Goal: Task Accomplishment & Management: Complete application form

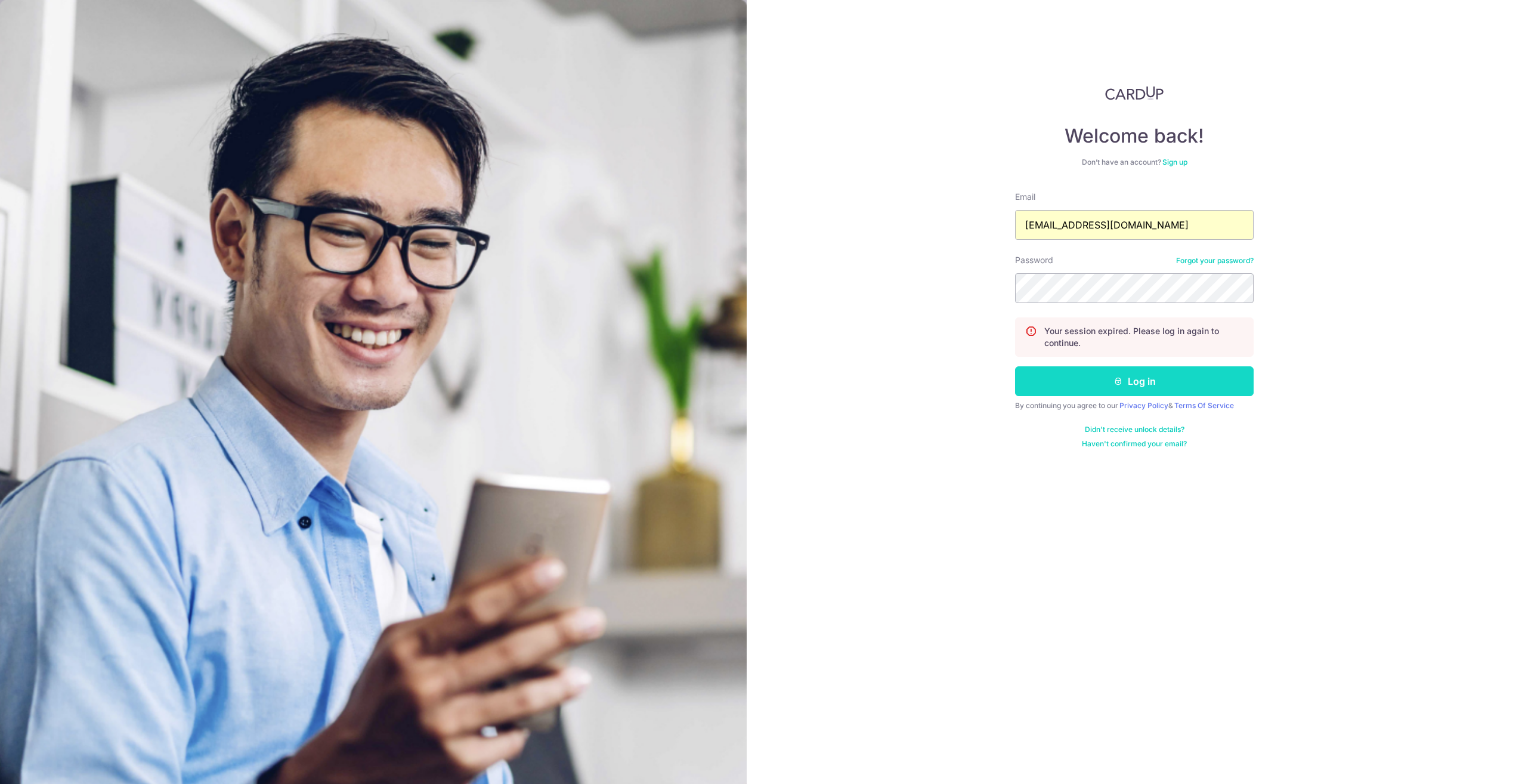
click at [1145, 385] on button "Log in" at bounding box center [1134, 381] width 239 height 30
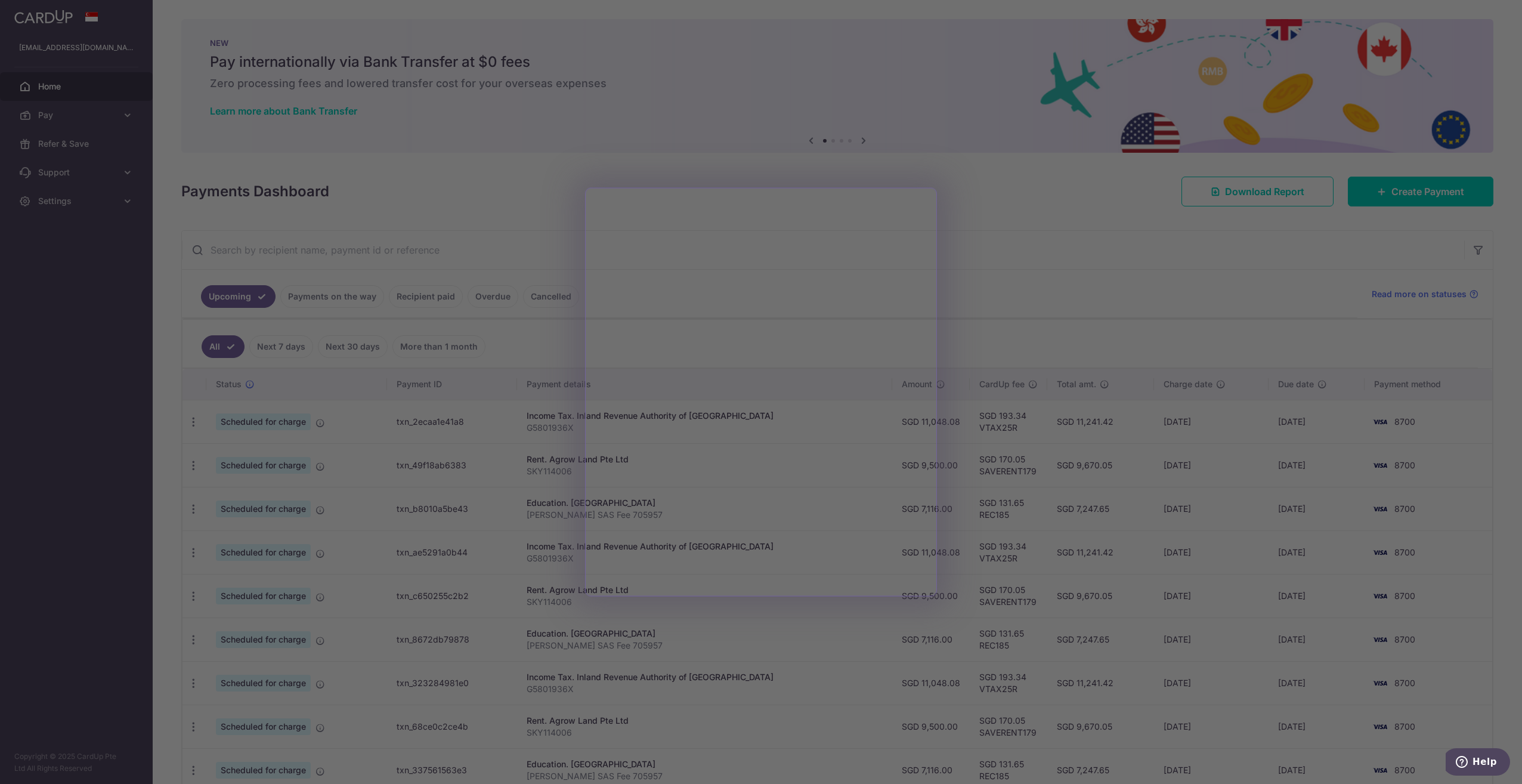
click at [1016, 267] on div at bounding box center [769, 395] width 1537 height 791
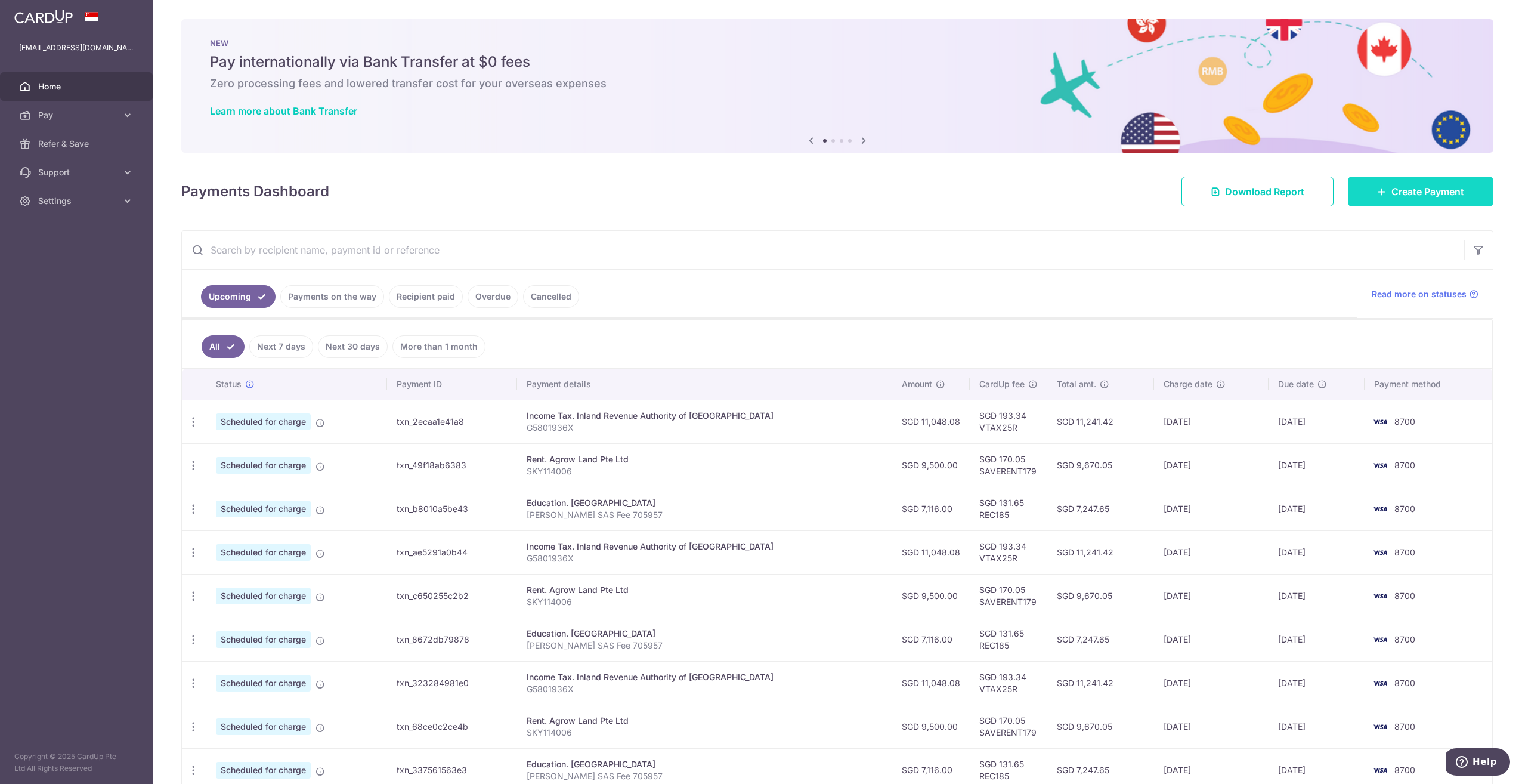
click at [1395, 189] on span "Create Payment" at bounding box center [1427, 192] width 72 height 14
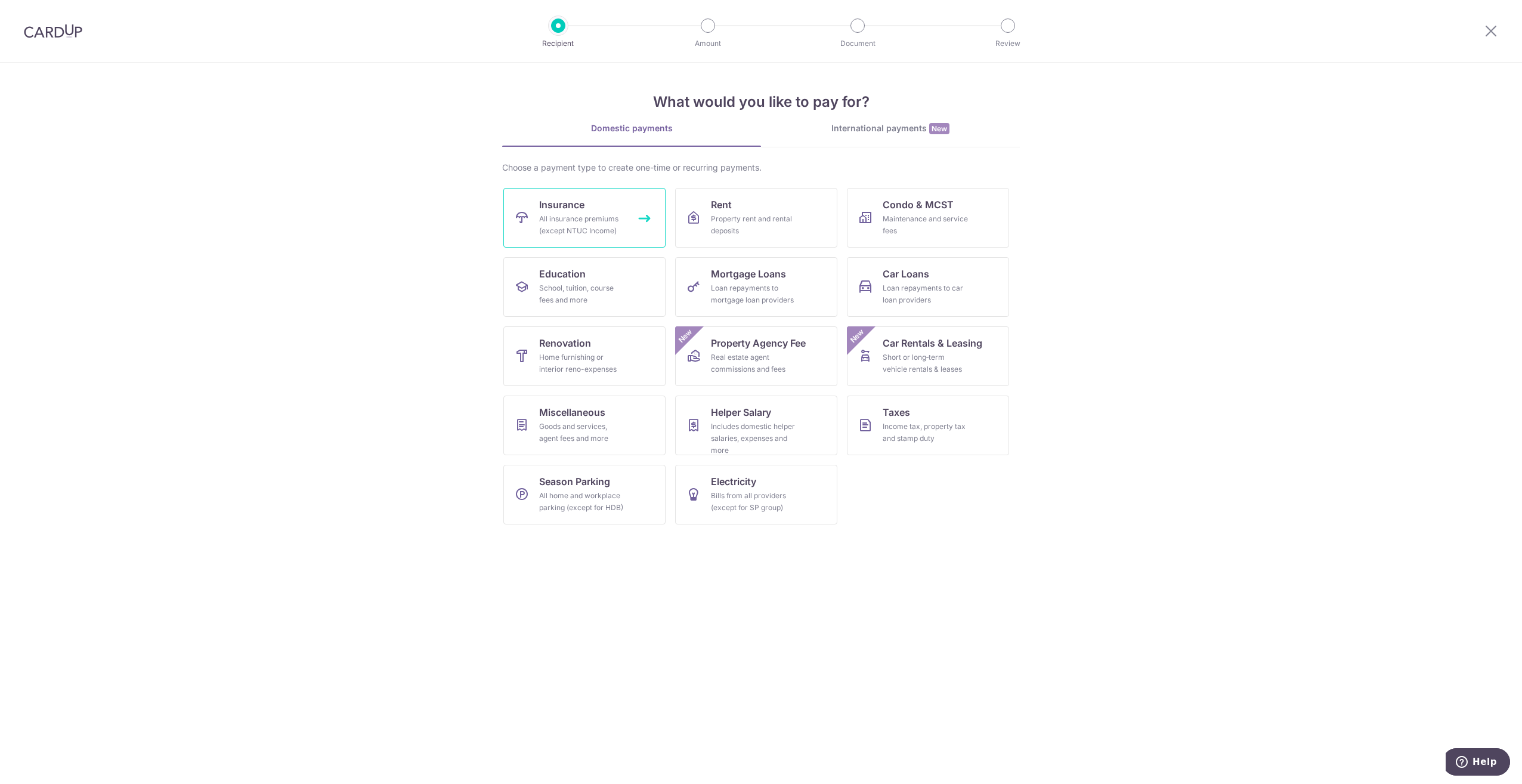
click at [568, 215] on div "All insurance premiums (except NTUC Income)" at bounding box center [581, 224] width 86 height 24
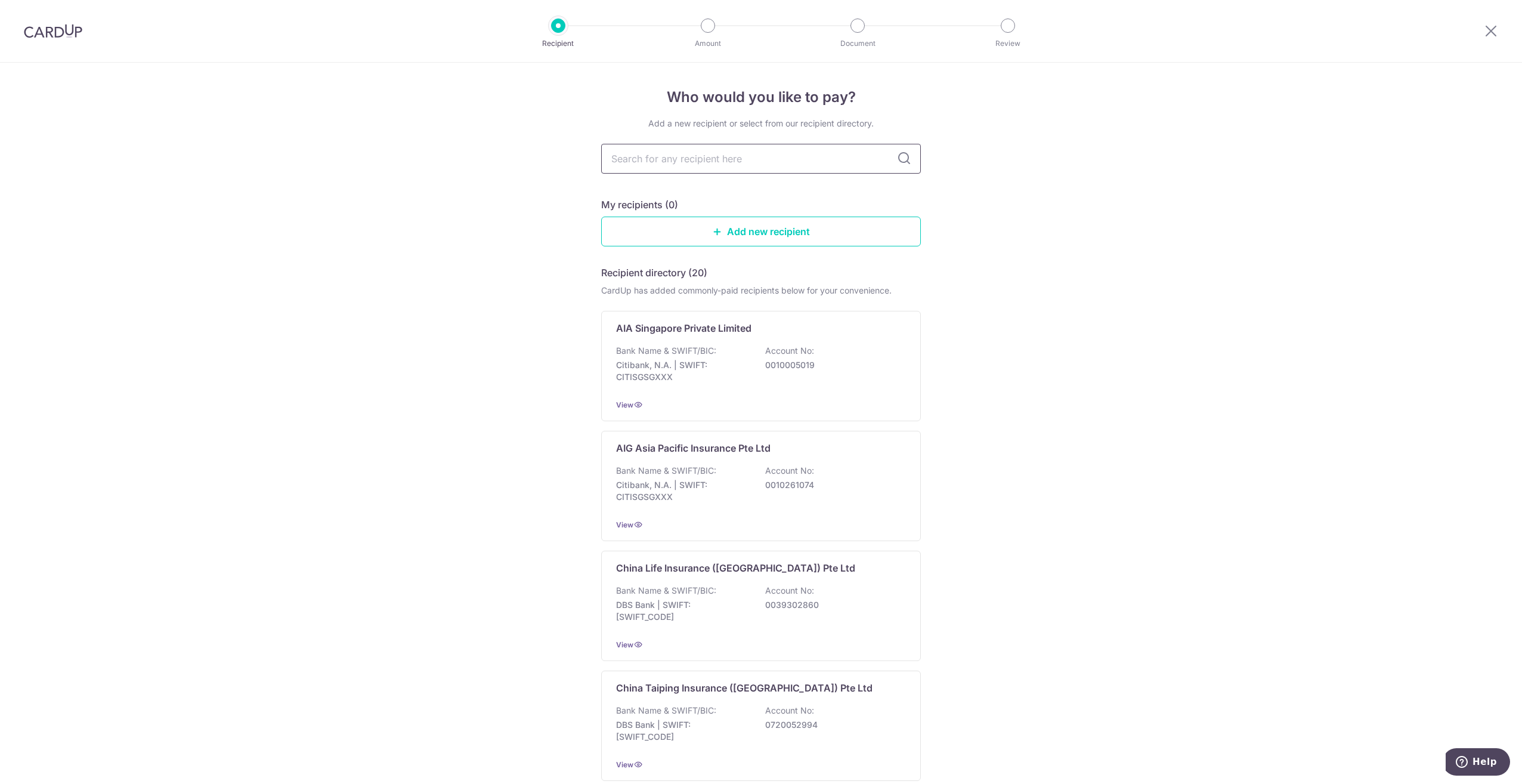
click at [726, 165] on input "text" at bounding box center [761, 158] width 319 height 30
type input "pruden"
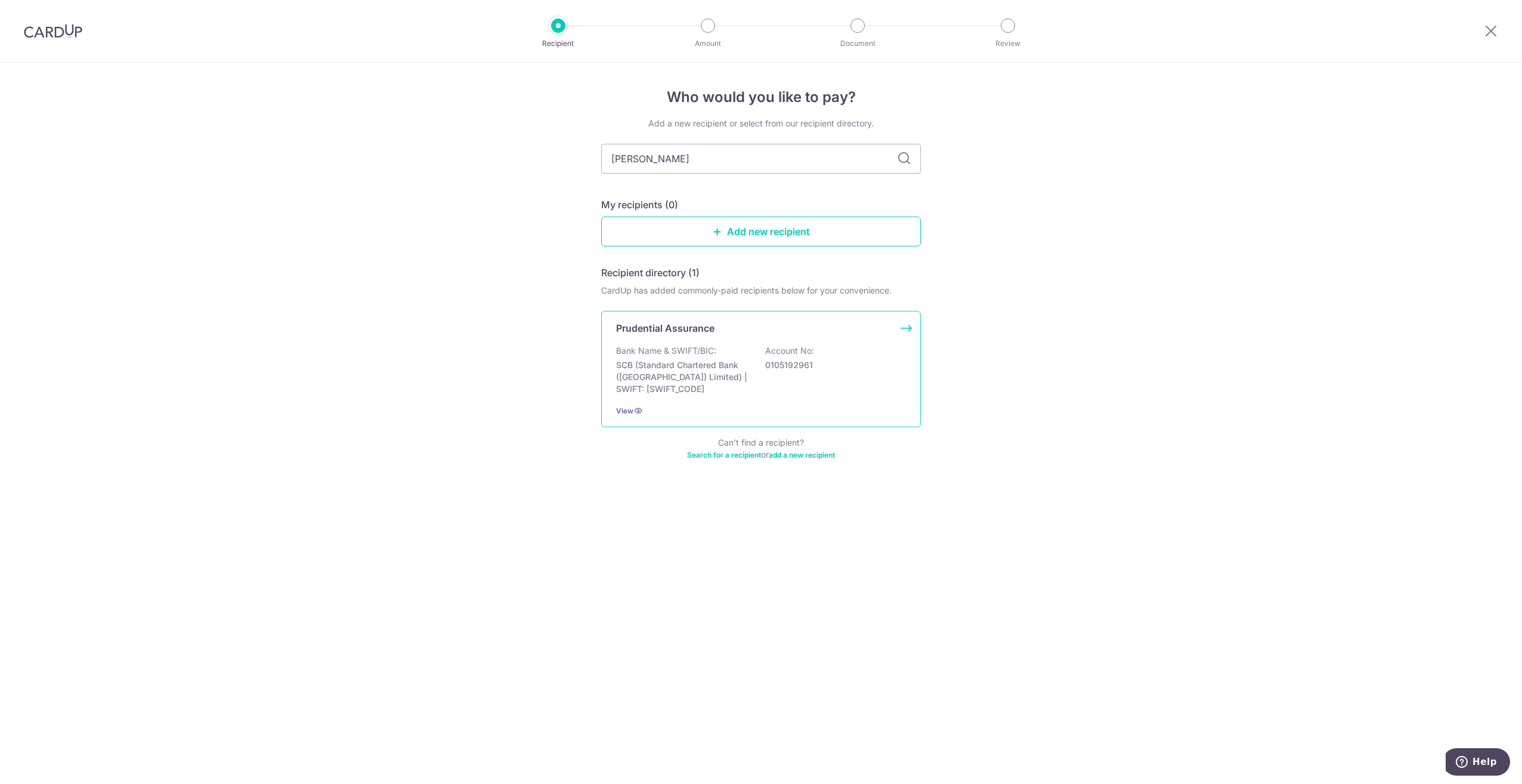
click at [656, 367] on p "SCB (Standard Chartered Bank (Singapore) Limited) | SWIFT: SCBLSG22XXX" at bounding box center [683, 377] width 134 height 36
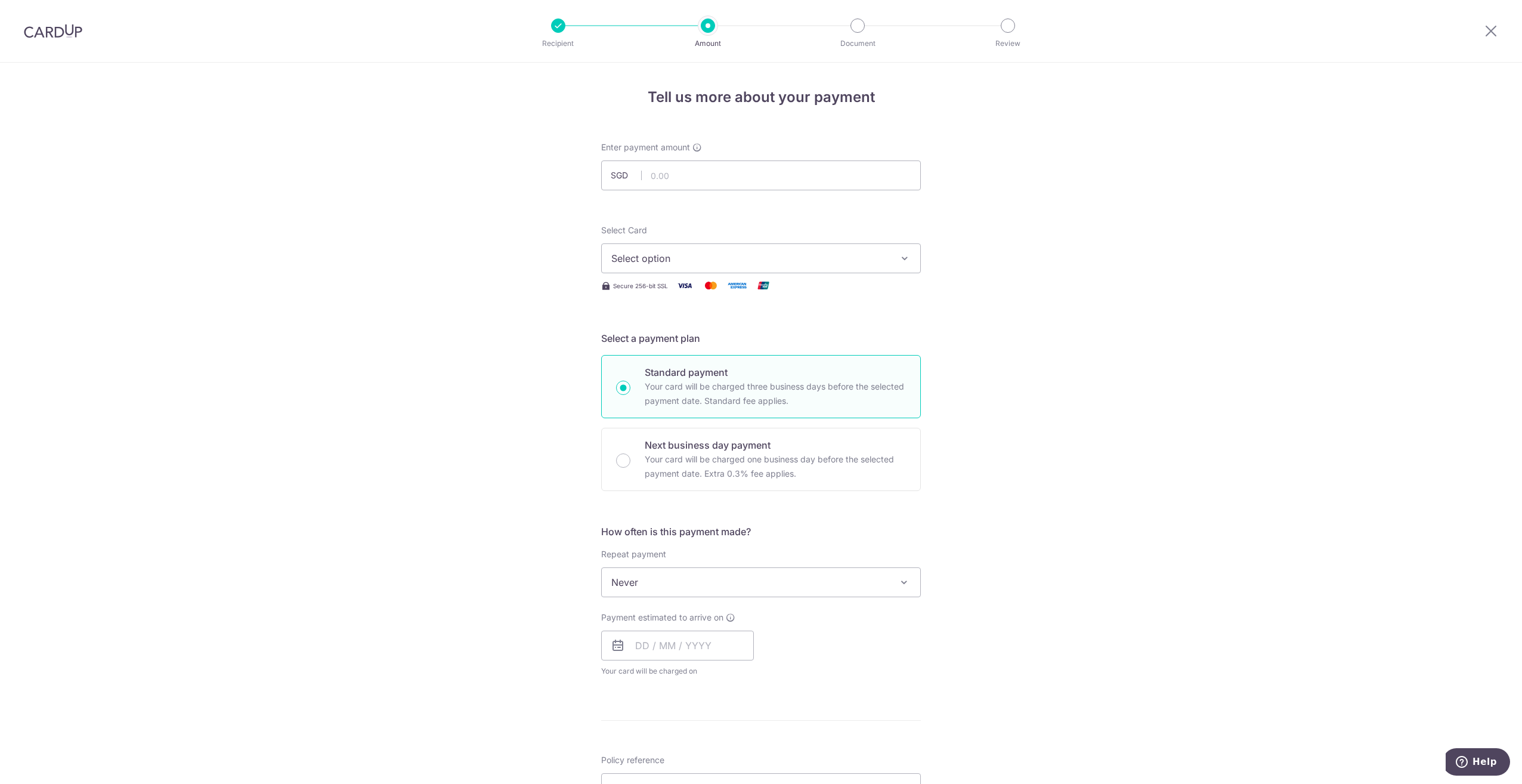
click at [685, 260] on span "Select option" at bounding box center [750, 259] width 278 height 14
click at [648, 338] on span "**** 8700" at bounding box center [663, 344] width 45 height 14
click at [656, 581] on span "Never" at bounding box center [761, 582] width 318 height 29
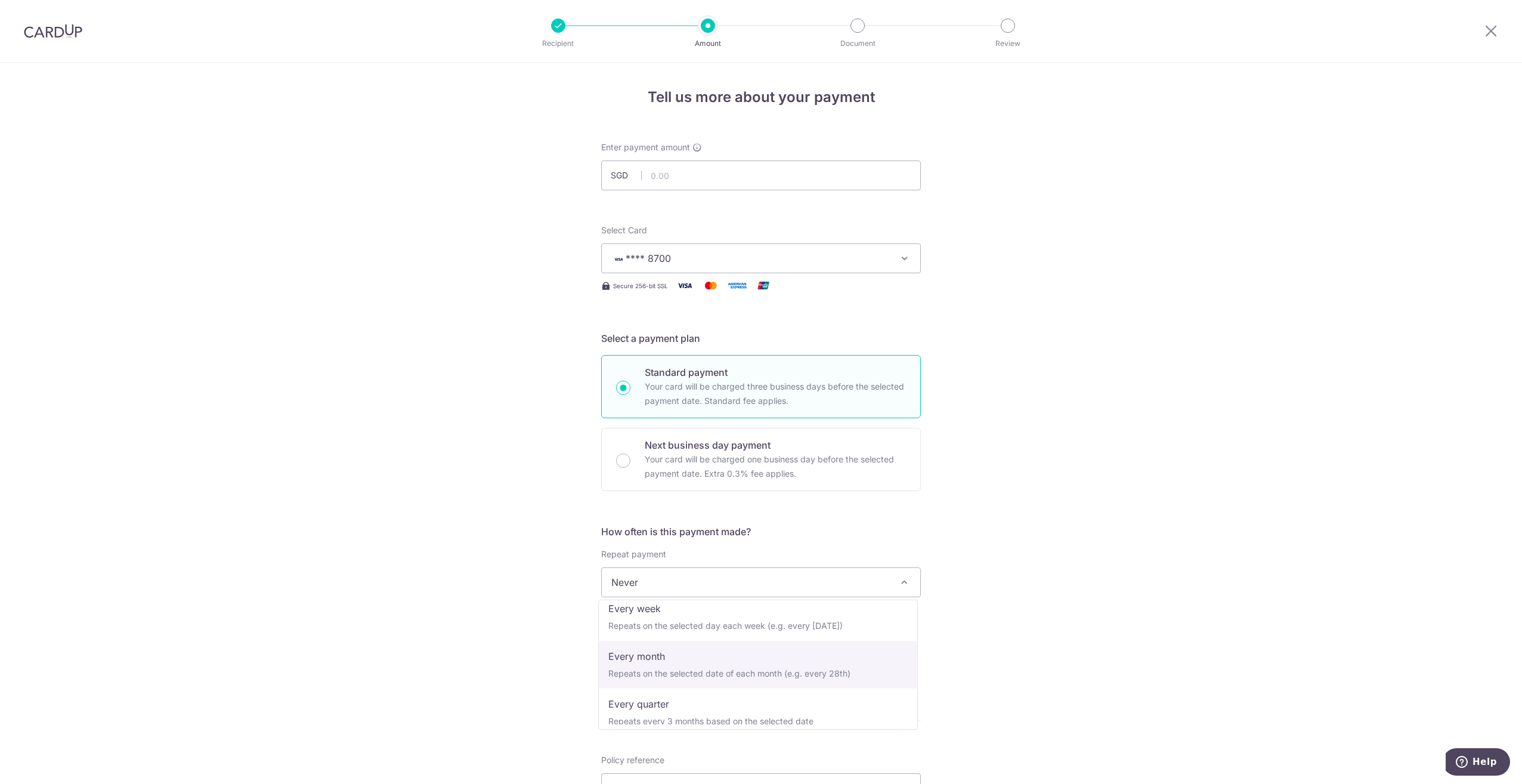
select select "3"
click at [674, 651] on input "text" at bounding box center [677, 645] width 153 height 30
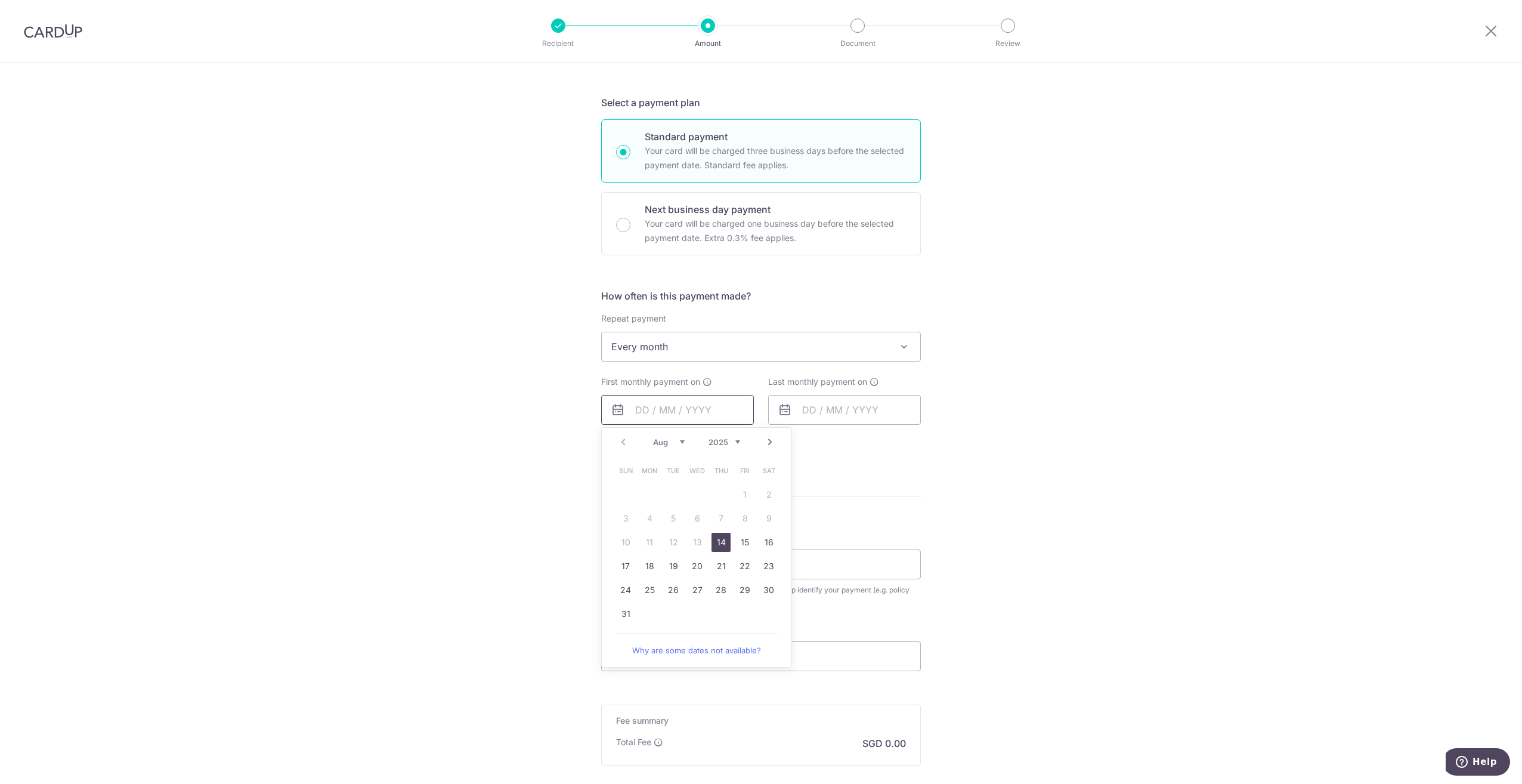
scroll to position [239, 0]
click at [689, 560] on link "20" at bounding box center [696, 562] width 19 height 19
type input "[DATE]"
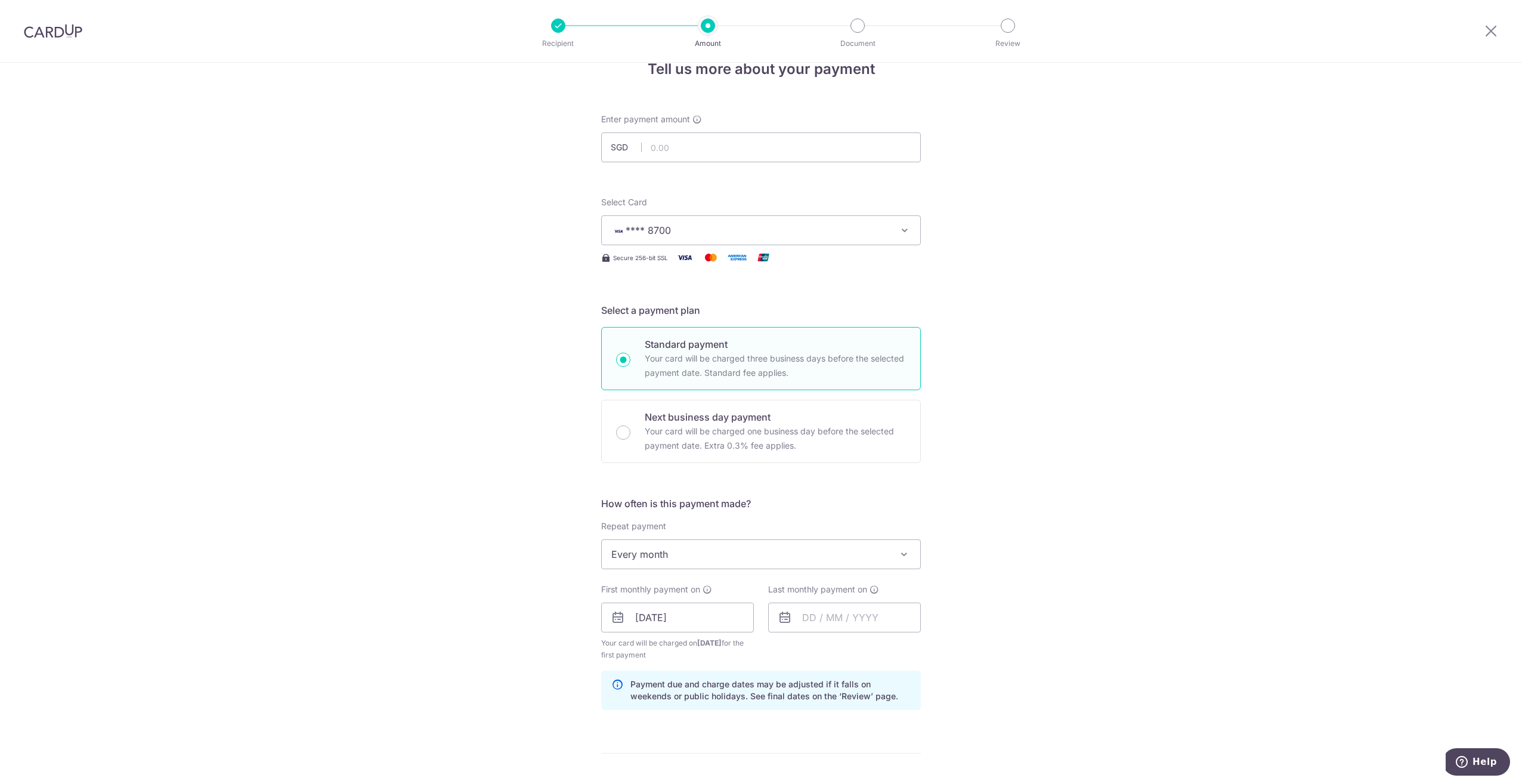
scroll to position [0, 0]
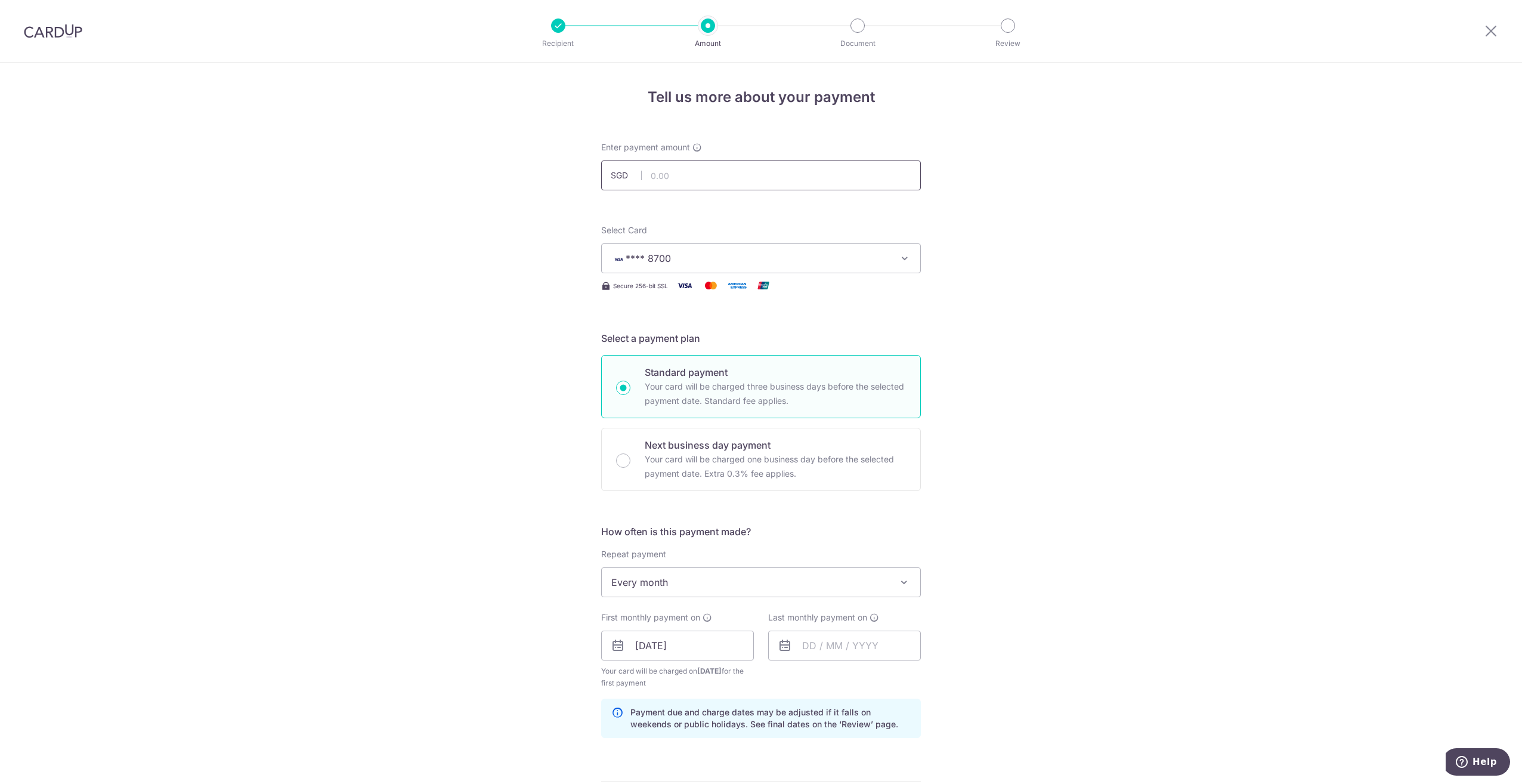
click at [759, 183] on input "text" at bounding box center [761, 175] width 319 height 30
paste input "461.58"
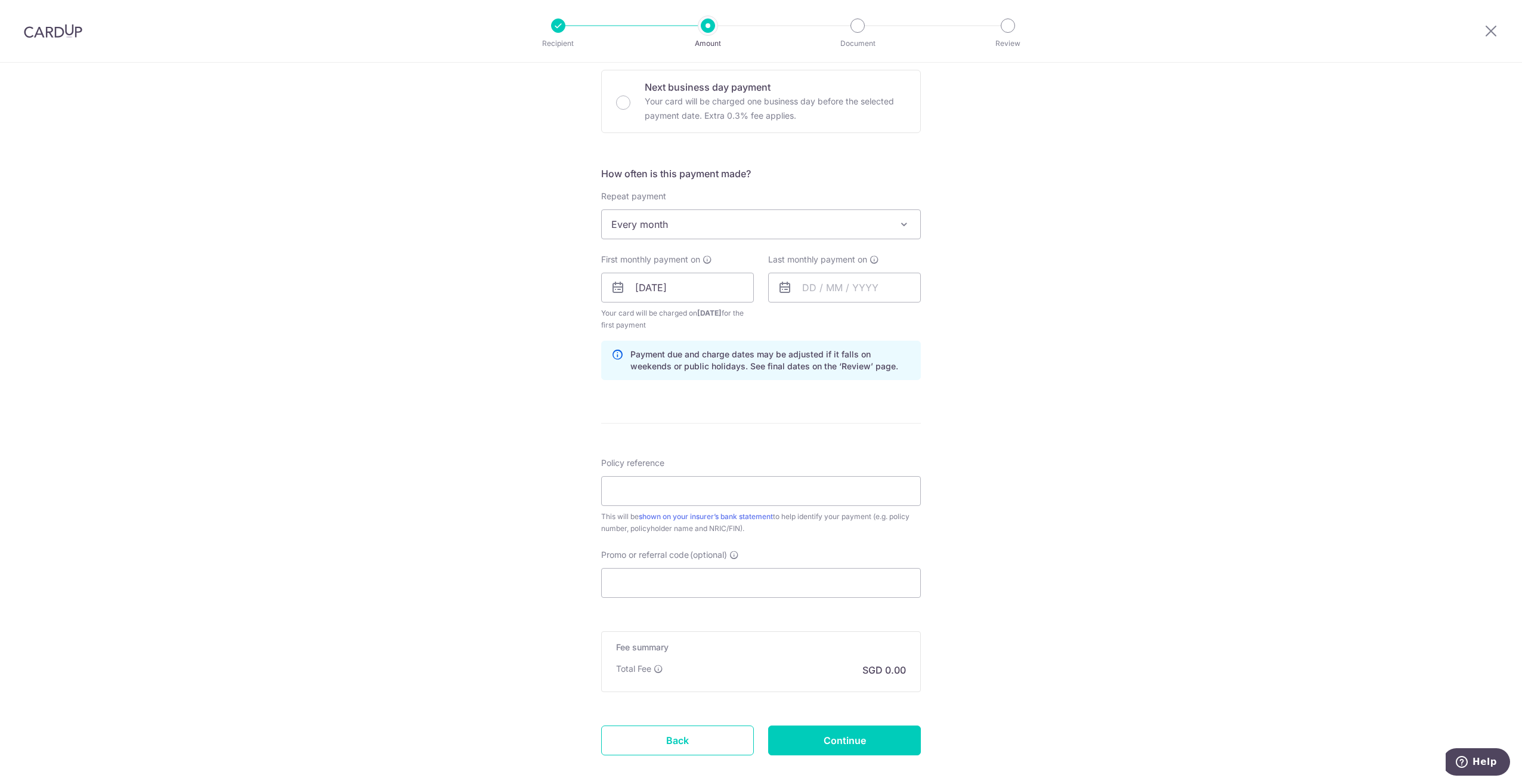
scroll to position [419, 0]
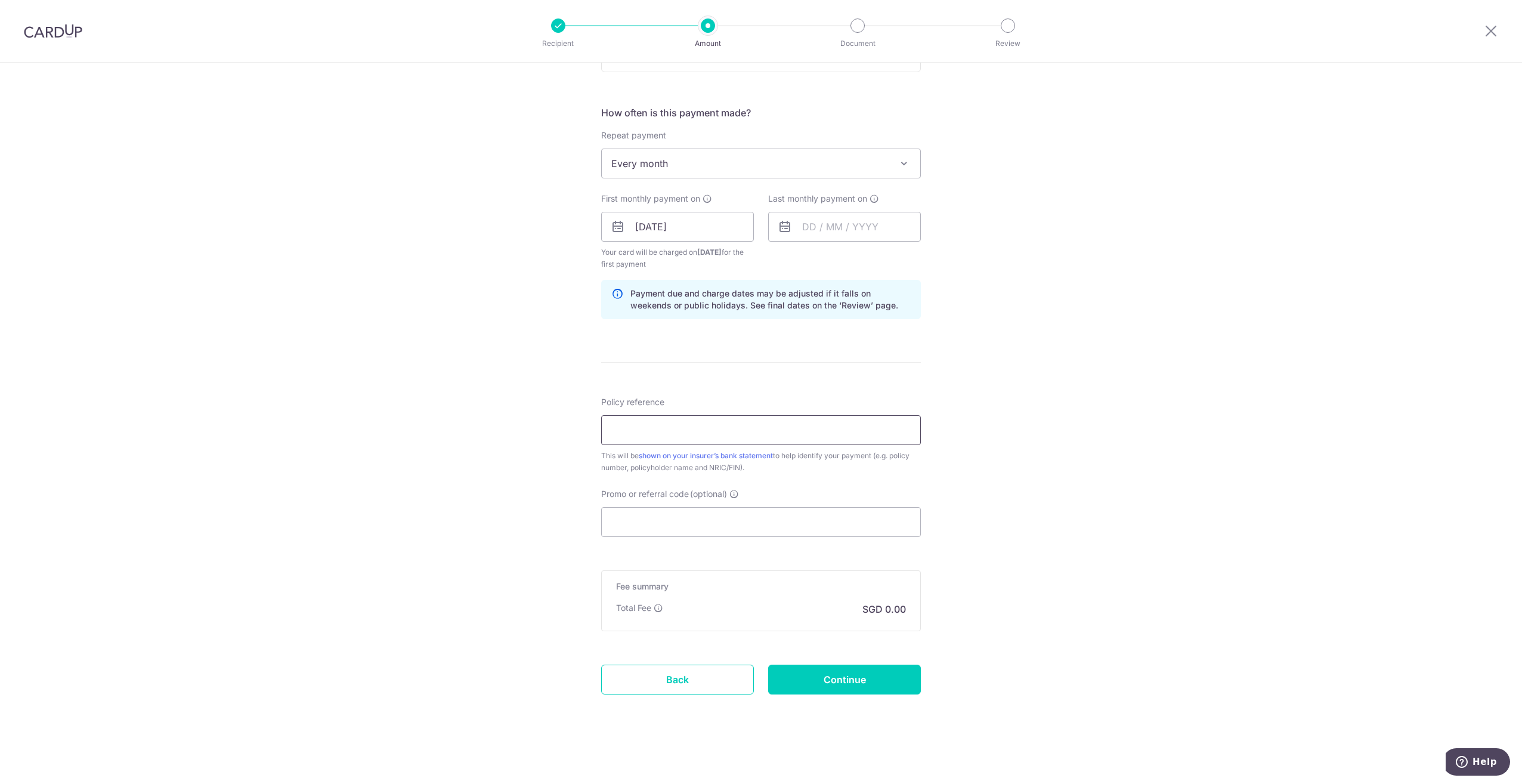
type input "461.58"
click at [685, 429] on input "Policy reference" at bounding box center [761, 430] width 319 height 30
paste input "67103611"
type input "67103611"
click at [1043, 436] on div "Tell us more about your payment Enter payment amount SGD 461.58 461.58 Select C…" at bounding box center [761, 213] width 1522 height 1139
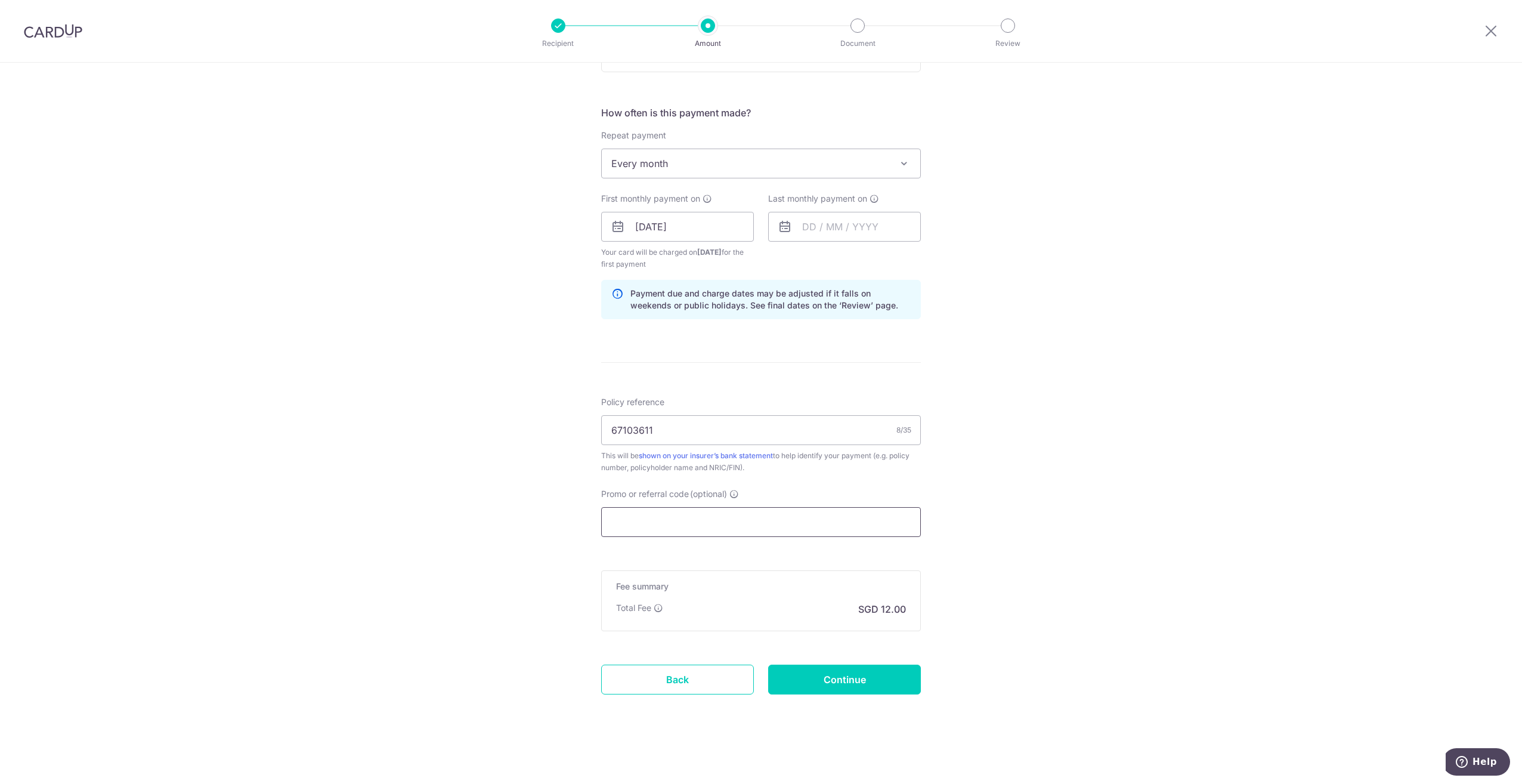
click at [751, 520] on input "Promo or referral code (optional)" at bounding box center [761, 522] width 319 height 30
paste input "3NEWR1"
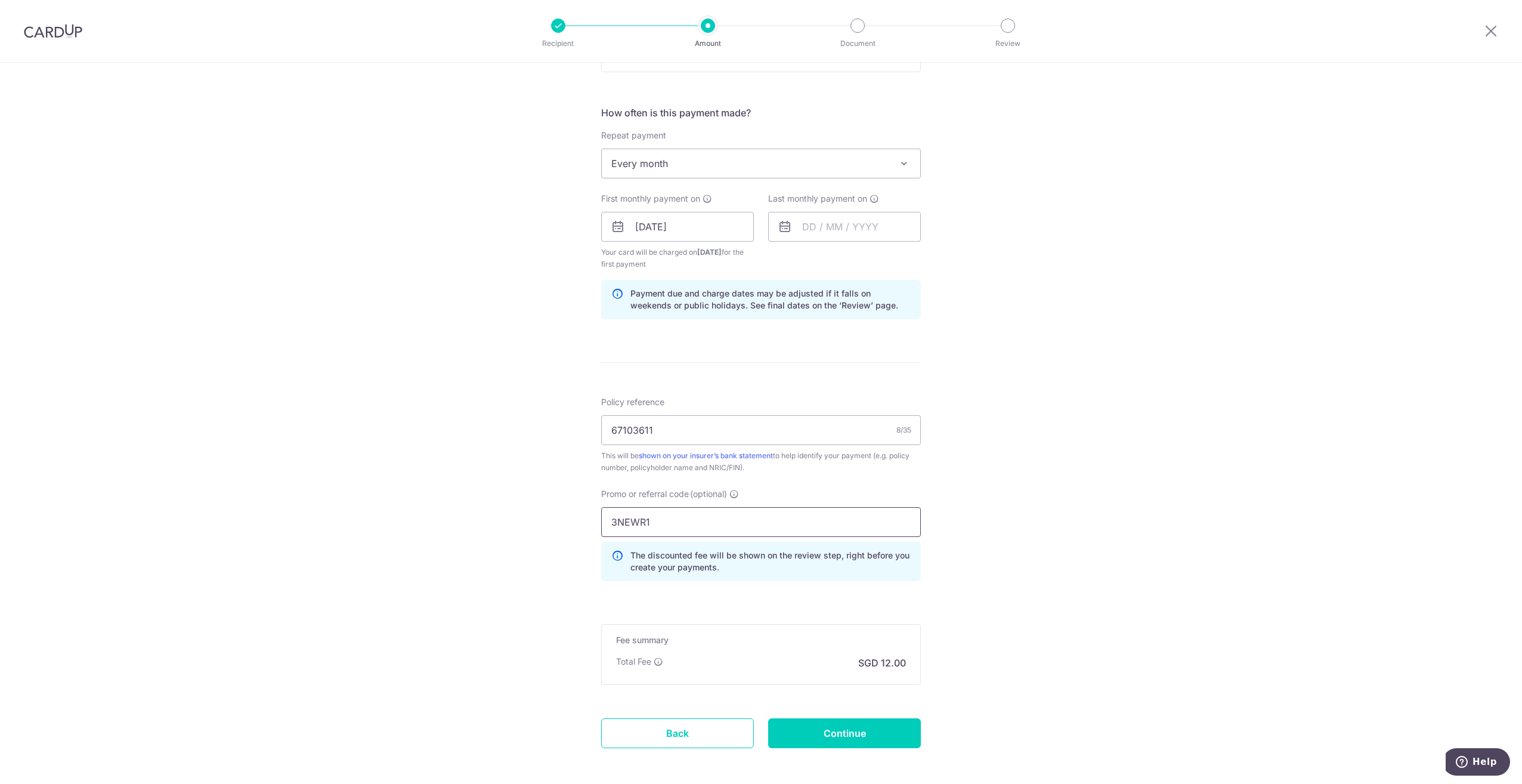
scroll to position [472, 0]
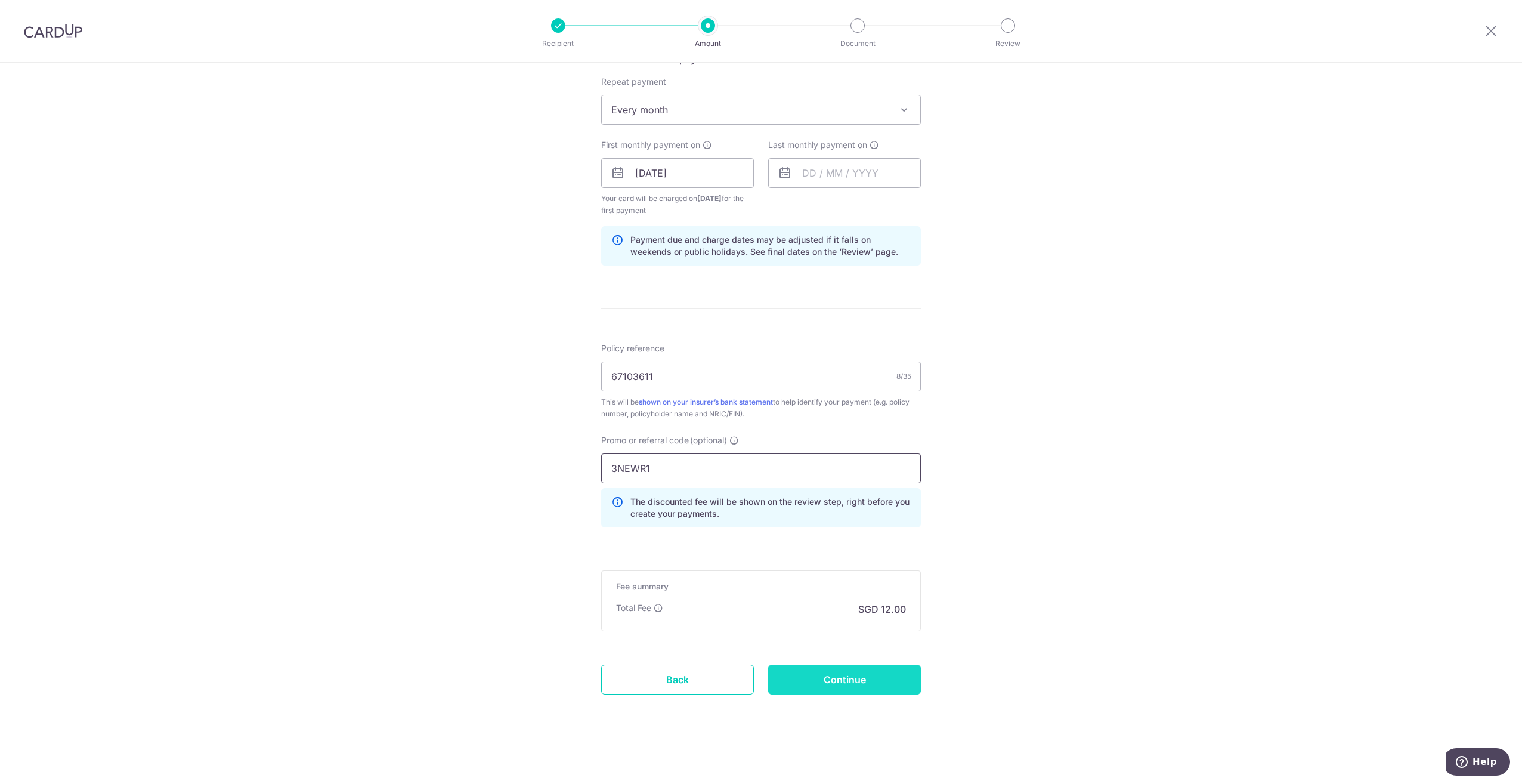
type input "3NEWR1"
click at [831, 679] on input "Continue" at bounding box center [844, 679] width 153 height 30
type input "Create Schedule"
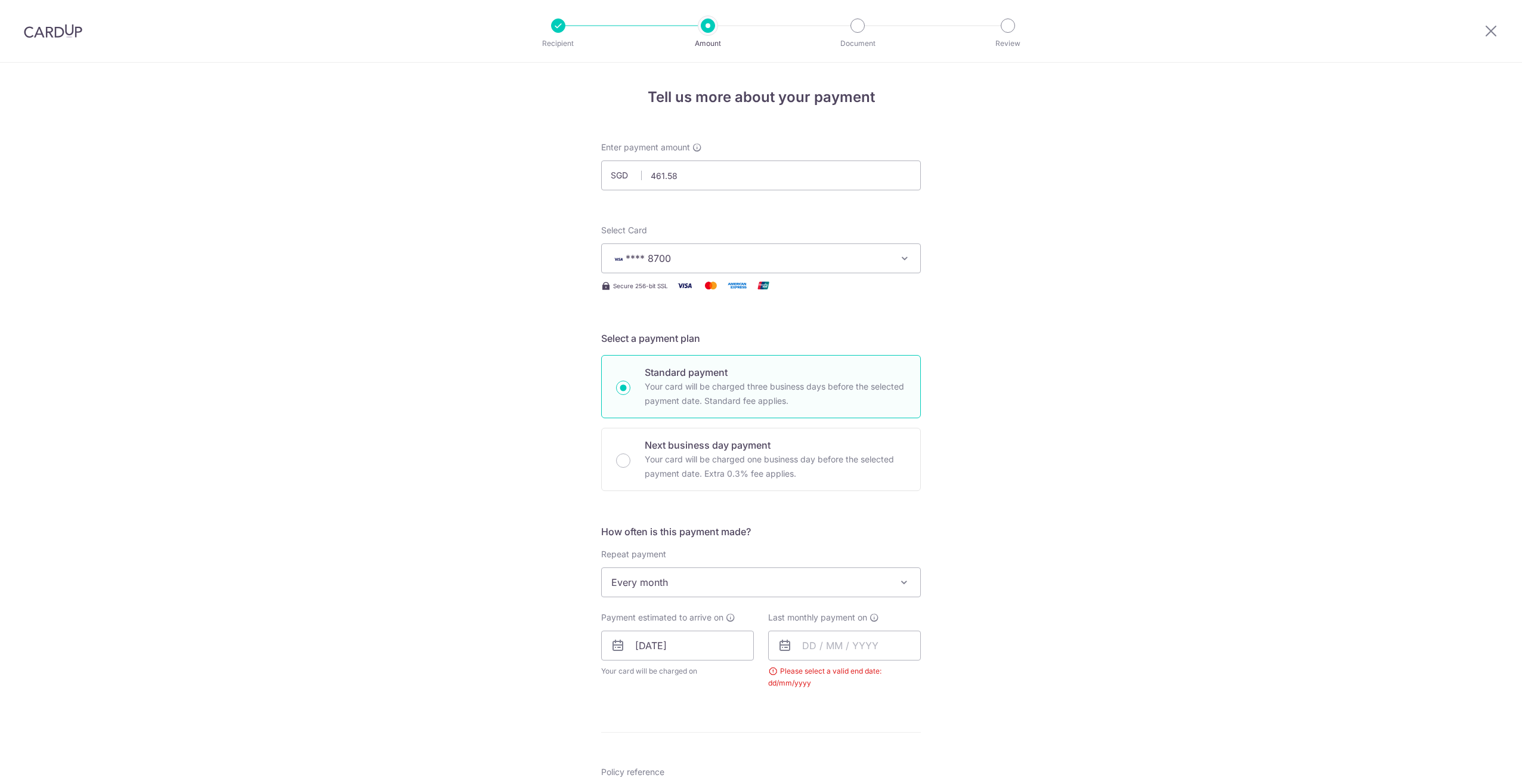
scroll to position [423, 0]
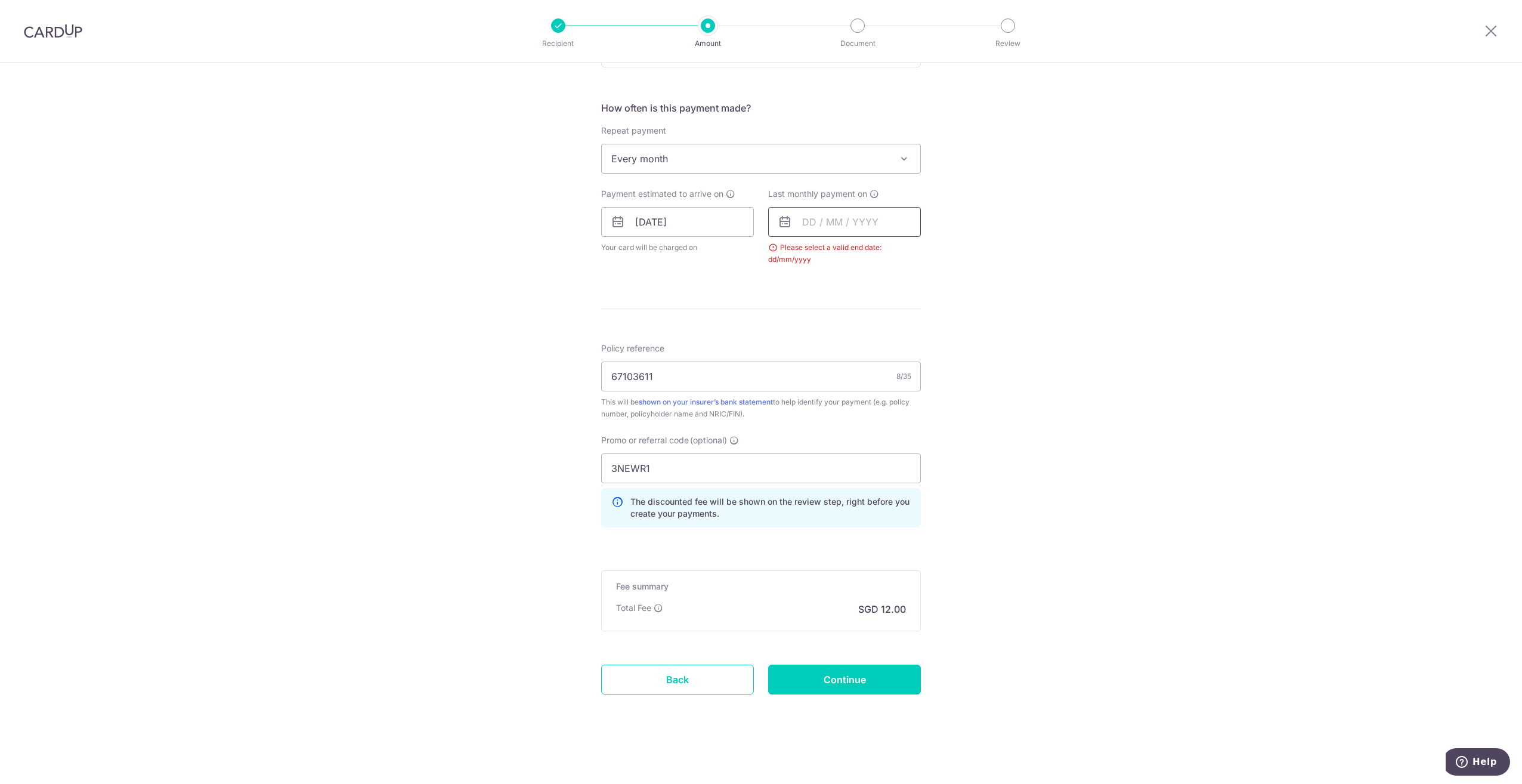
click at [858, 225] on input "text" at bounding box center [844, 222] width 153 height 30
click at [890, 252] on select "2025 2026 2027 2028 2029 2030 2031 2032 2033 2034 2035" at bounding box center [891, 254] width 32 height 10
click at [903, 356] on link "20" at bounding box center [912, 354] width 19 height 19
type input "[DATE]"
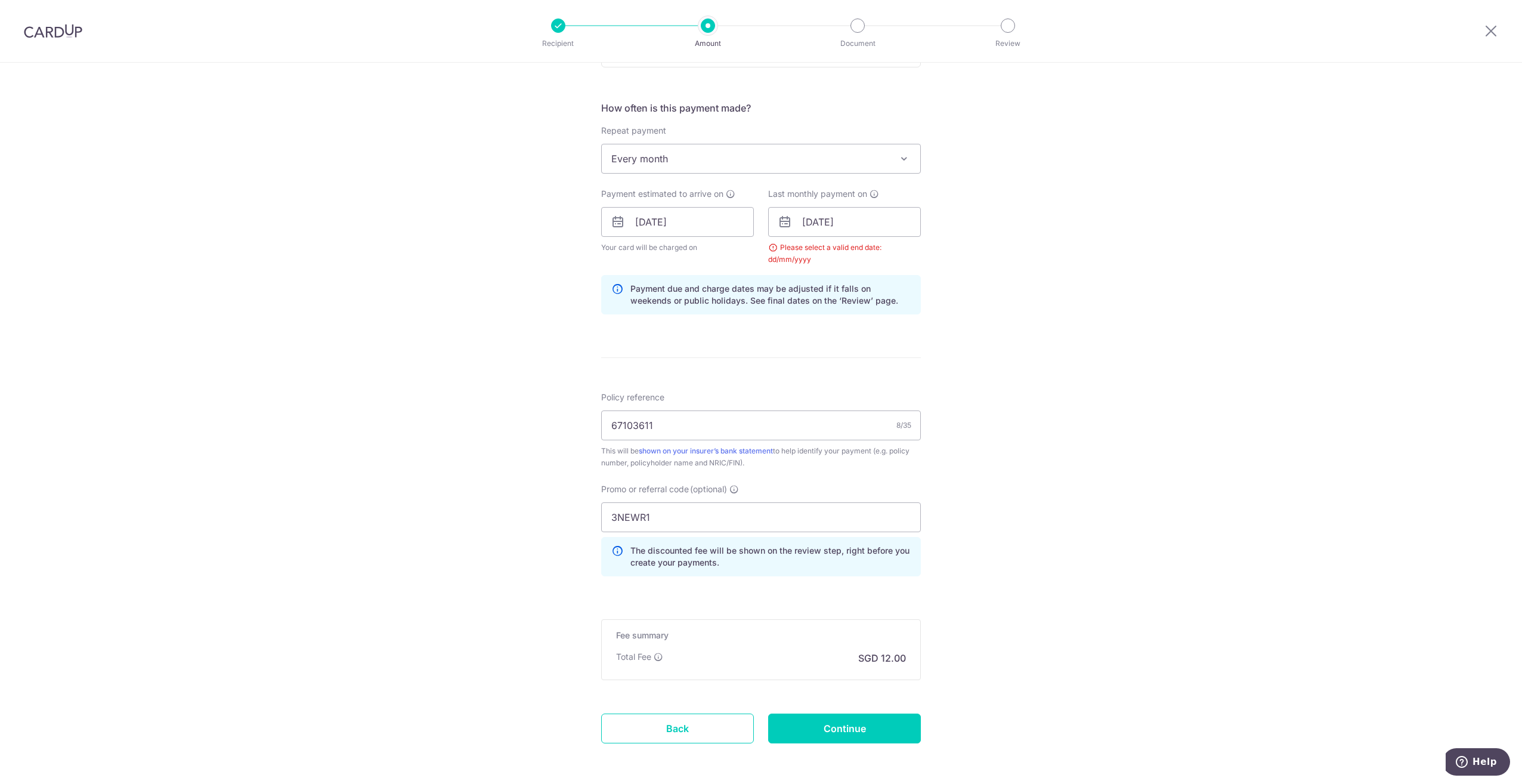
click at [959, 251] on div "Tell us more about your payment Enter payment amount SGD 461.58 461.58 Select C…" at bounding box center [761, 236] width 1522 height 1194
click at [721, 231] on input "[DATE]" at bounding box center [677, 222] width 153 height 30
click at [999, 241] on div "Tell us more about your payment Enter payment amount SGD 461.58 461.58 Select C…" at bounding box center [761, 236] width 1522 height 1194
click at [846, 728] on input "Continue" at bounding box center [844, 728] width 153 height 30
type input "Create Schedule"
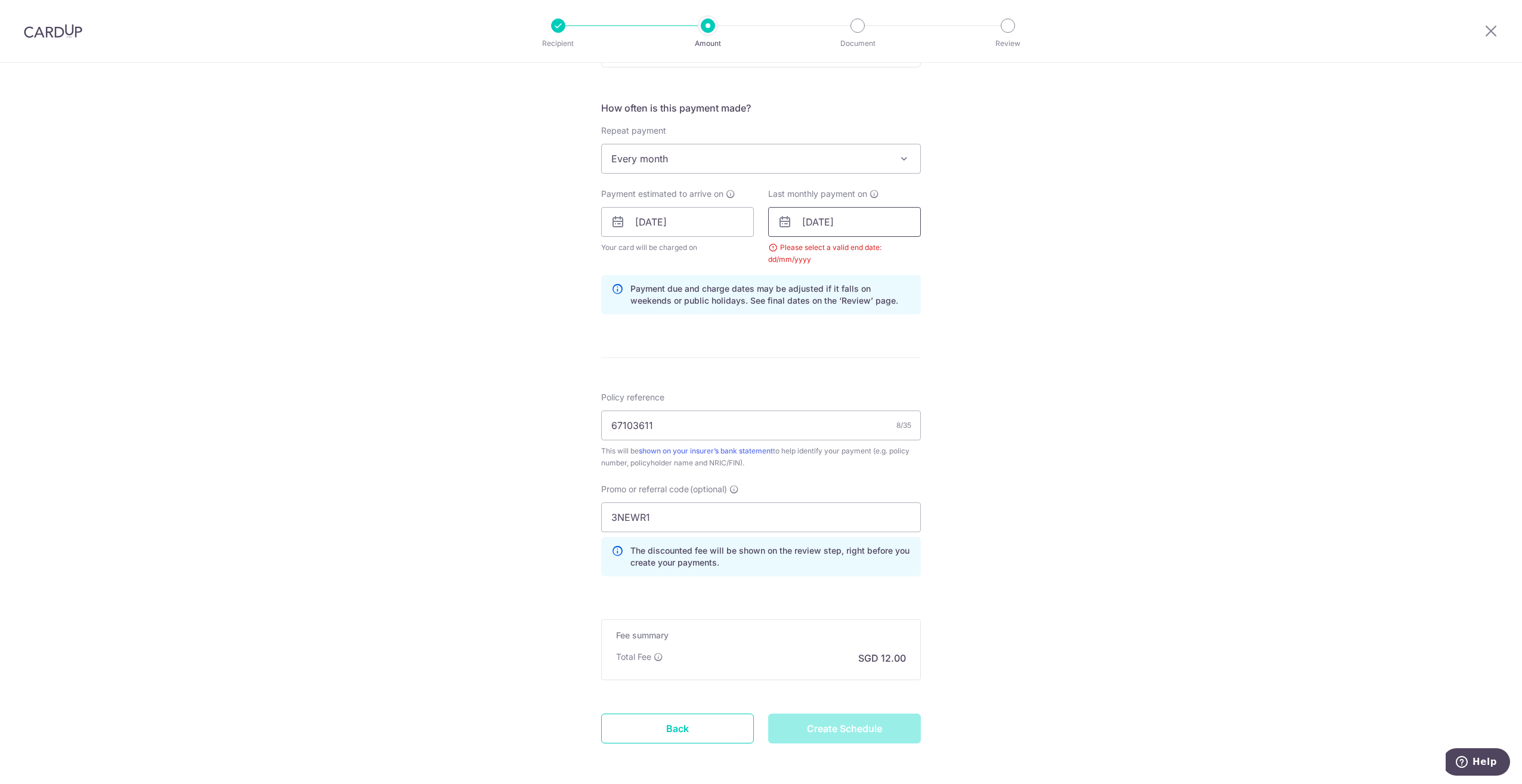
click at [864, 223] on input "[DATE]" at bounding box center [844, 222] width 153 height 30
type input "[DATE]"
click at [882, 383] on link "20" at bounding box center [887, 378] width 19 height 19
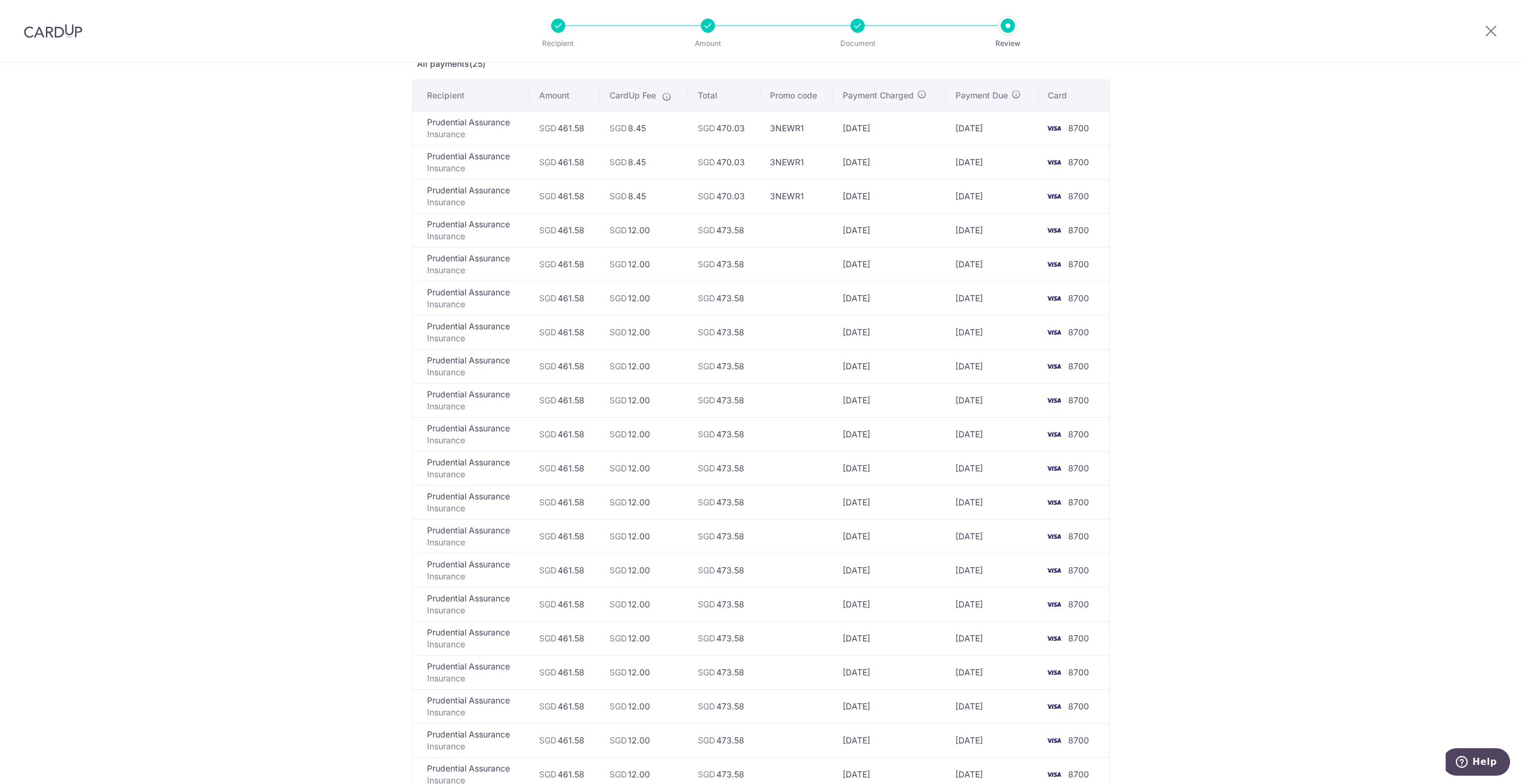
scroll to position [34, 0]
